Goal: Task Accomplishment & Management: Use online tool/utility

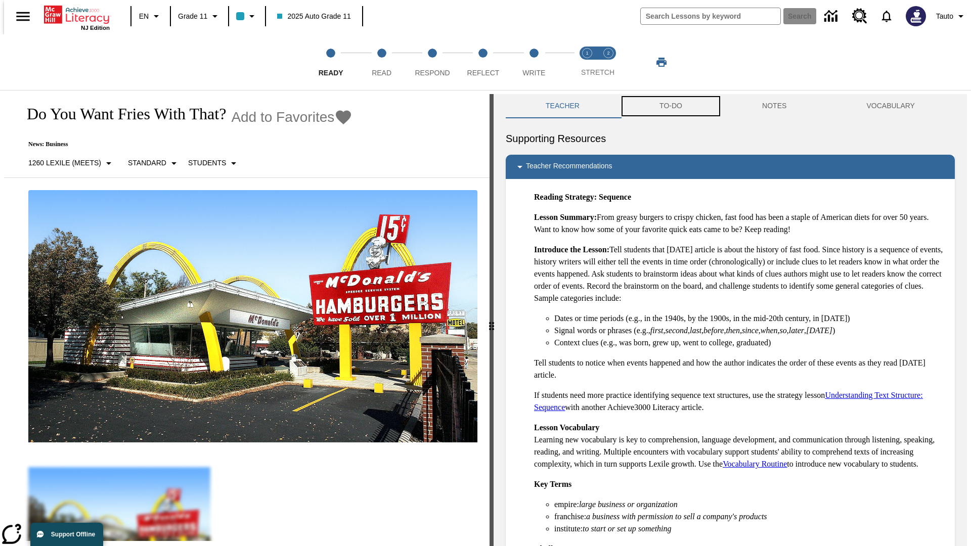
click at [670, 106] on button "TO-DO" at bounding box center [670, 106] width 103 height 24
